Goal: Information Seeking & Learning: Learn about a topic

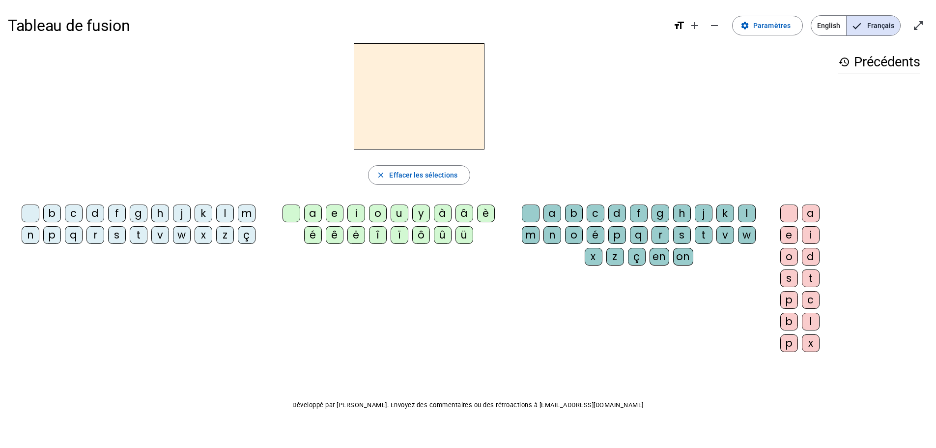
click at [137, 238] on div "t" at bounding box center [139, 235] width 18 height 18
click at [335, 217] on div "e" at bounding box center [335, 213] width 18 height 18
click at [91, 217] on div "d" at bounding box center [96, 213] width 18 height 18
click at [246, 213] on div "m" at bounding box center [247, 213] width 18 height 18
click at [308, 214] on div "a" at bounding box center [313, 213] width 18 height 18
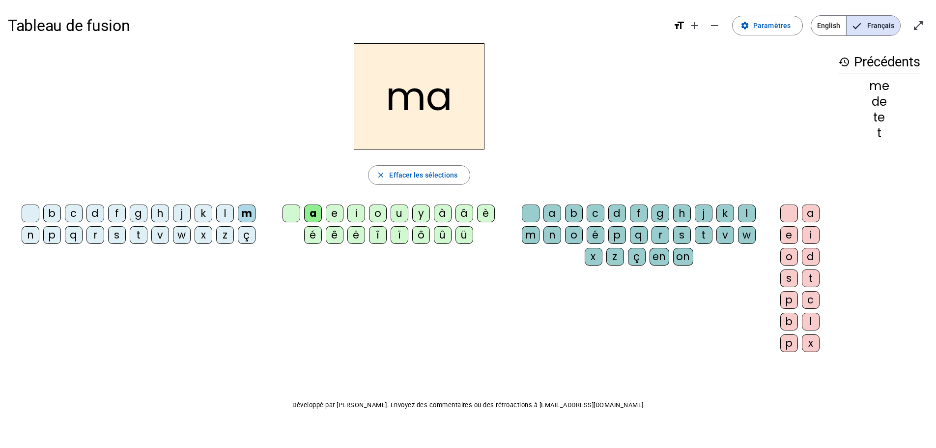
click at [557, 308] on div "b c d f g h j k l m n p q r s t v w x z ç a e i o u y à â è é ê ë [PERSON_NAME]…" at bounding box center [419, 280] width 823 height 159
click at [748, 219] on div "l" at bounding box center [747, 213] width 18 height 18
click at [333, 213] on div "e" at bounding box center [335, 213] width 18 height 18
click at [356, 213] on div "i" at bounding box center [356, 213] width 18 height 18
